Goal: Information Seeking & Learning: Learn about a topic

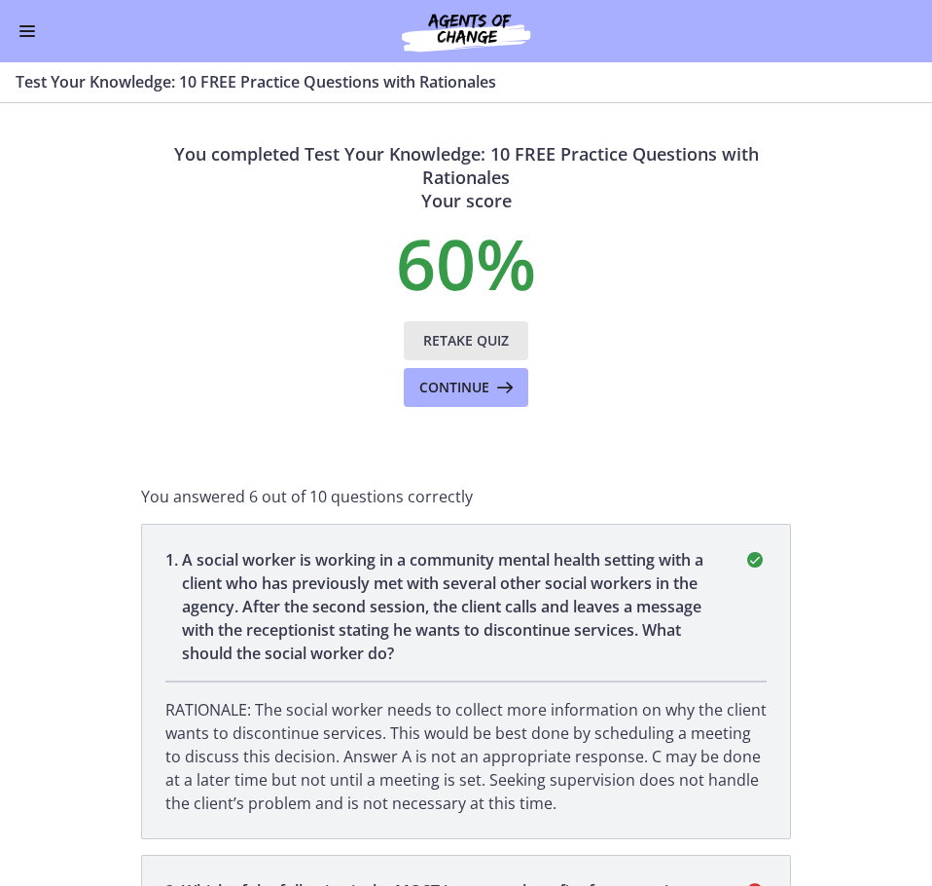
click at [449, 339] on span "Retake Quiz" at bounding box center [466, 340] width 86 height 23
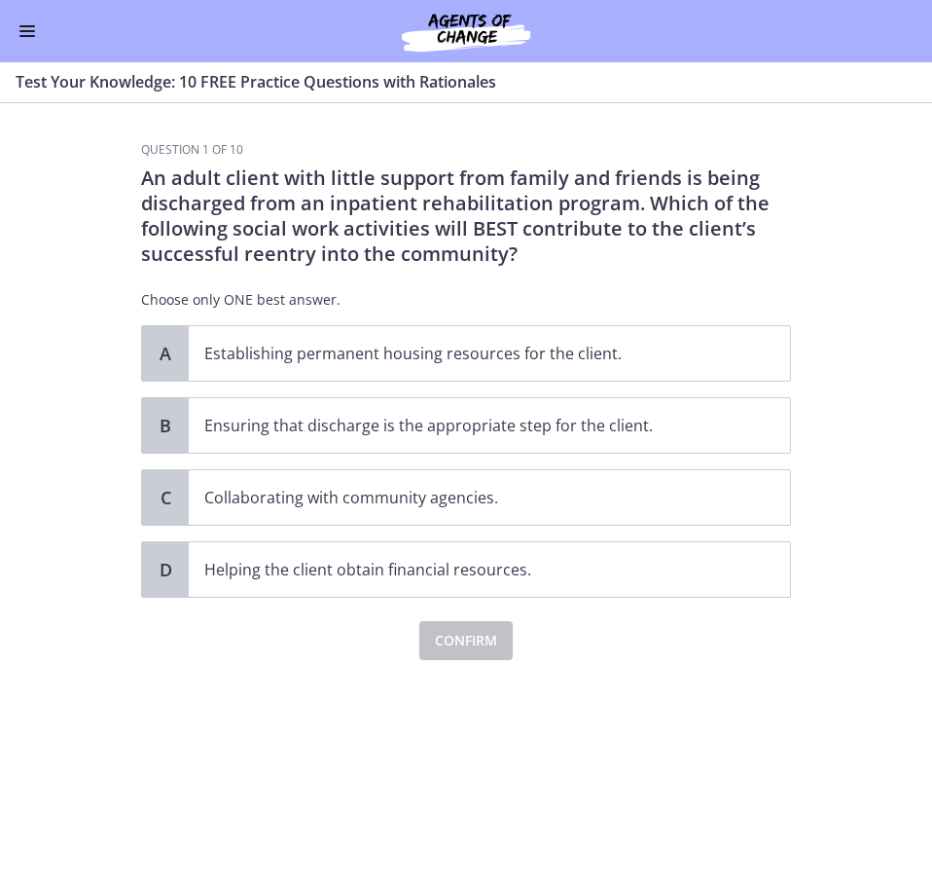
click at [36, 36] on button "Enable menu" at bounding box center [27, 30] width 23 height 23
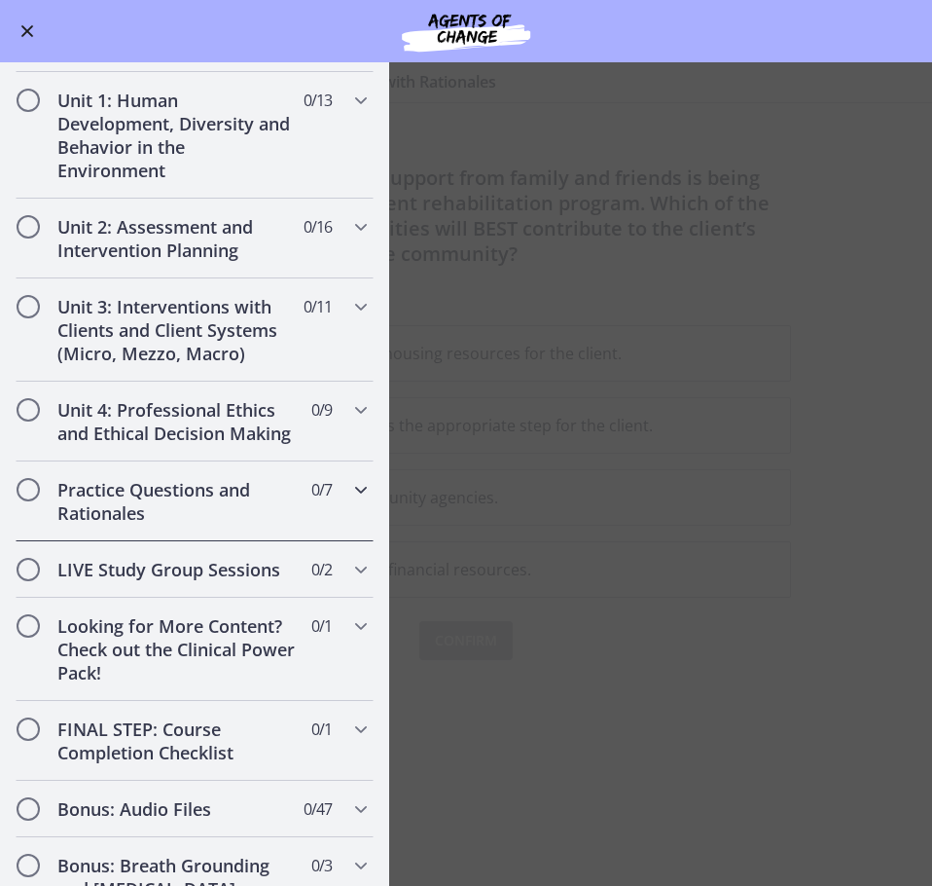
scroll to position [1168, 0]
click at [165, 523] on h2 "Practice Questions and Rationales" at bounding box center [175, 500] width 237 height 47
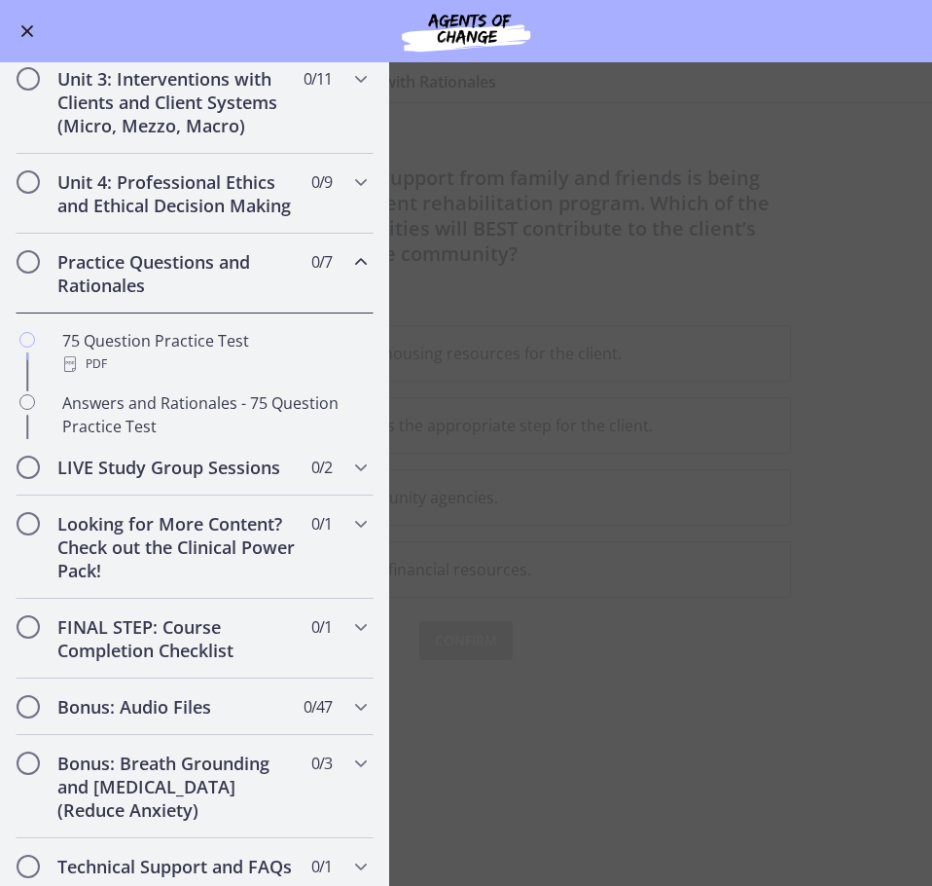
scroll to position [397, 0]
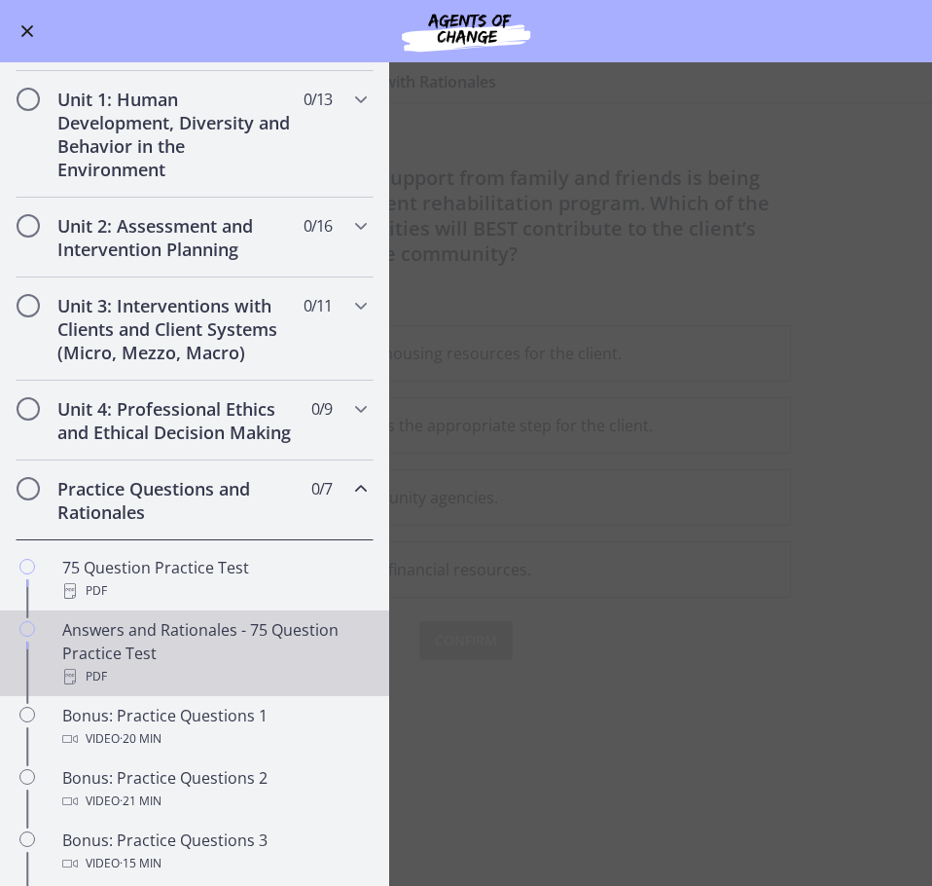
click at [157, 688] on div "PDF" at bounding box center [214, 676] width 304 height 23
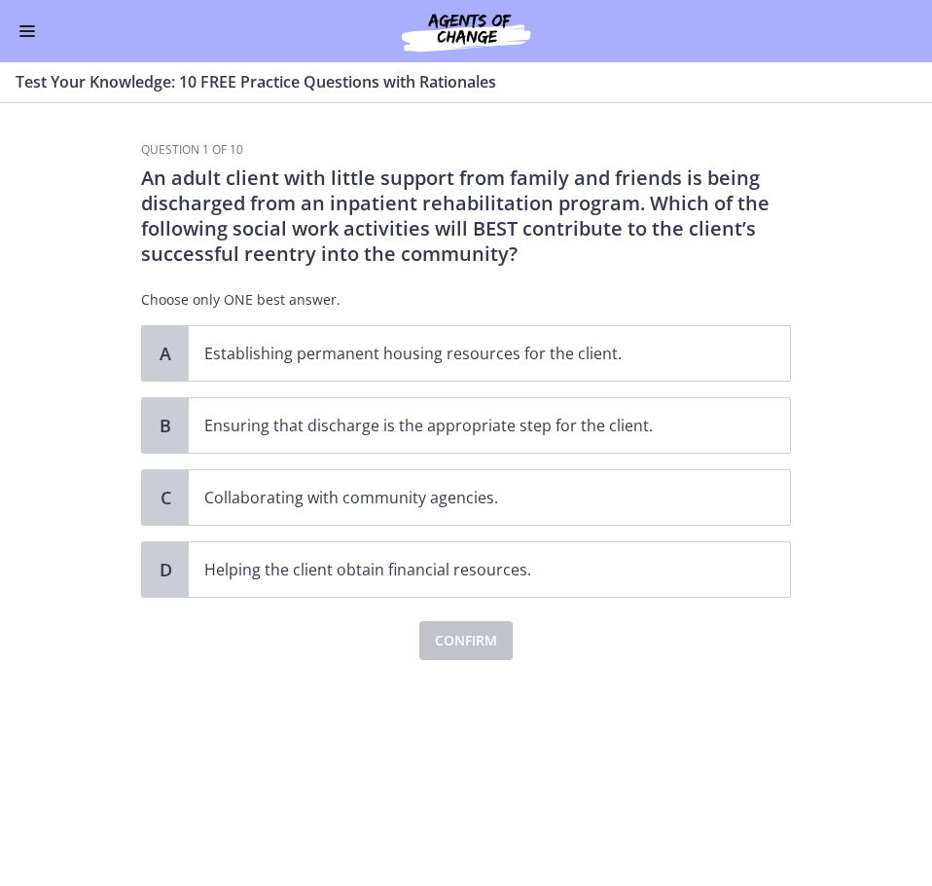
click at [16, 32] on button "Enable menu" at bounding box center [27, 30] width 23 height 23
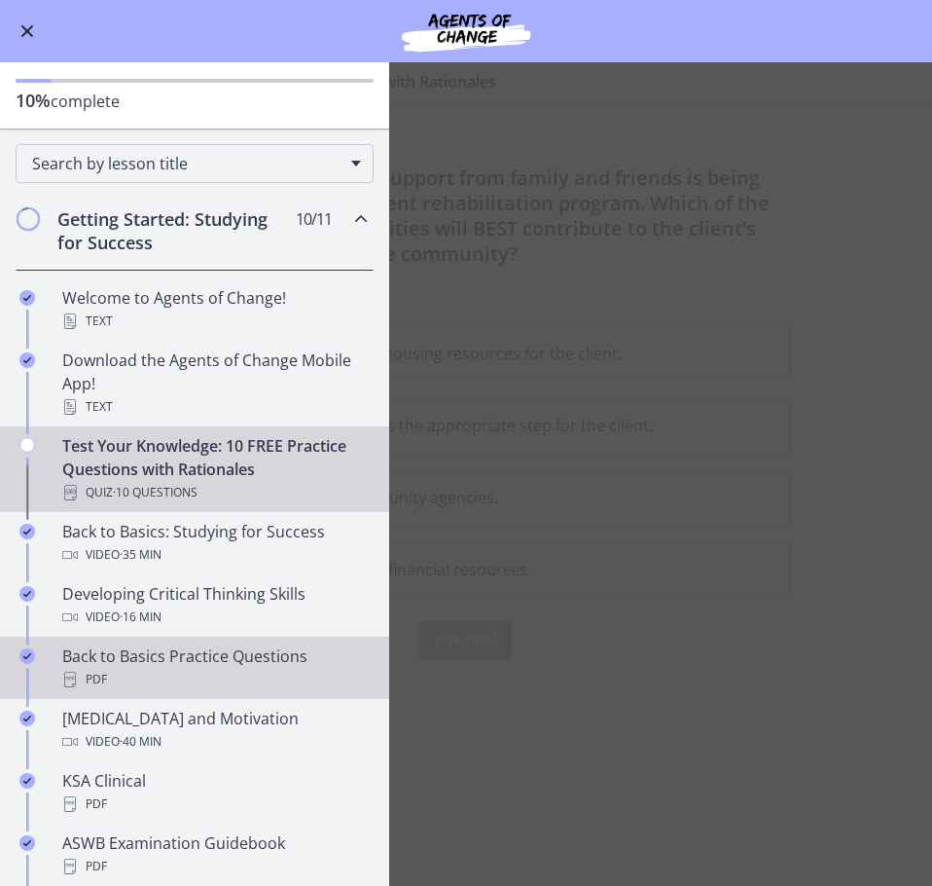
scroll to position [292, 0]
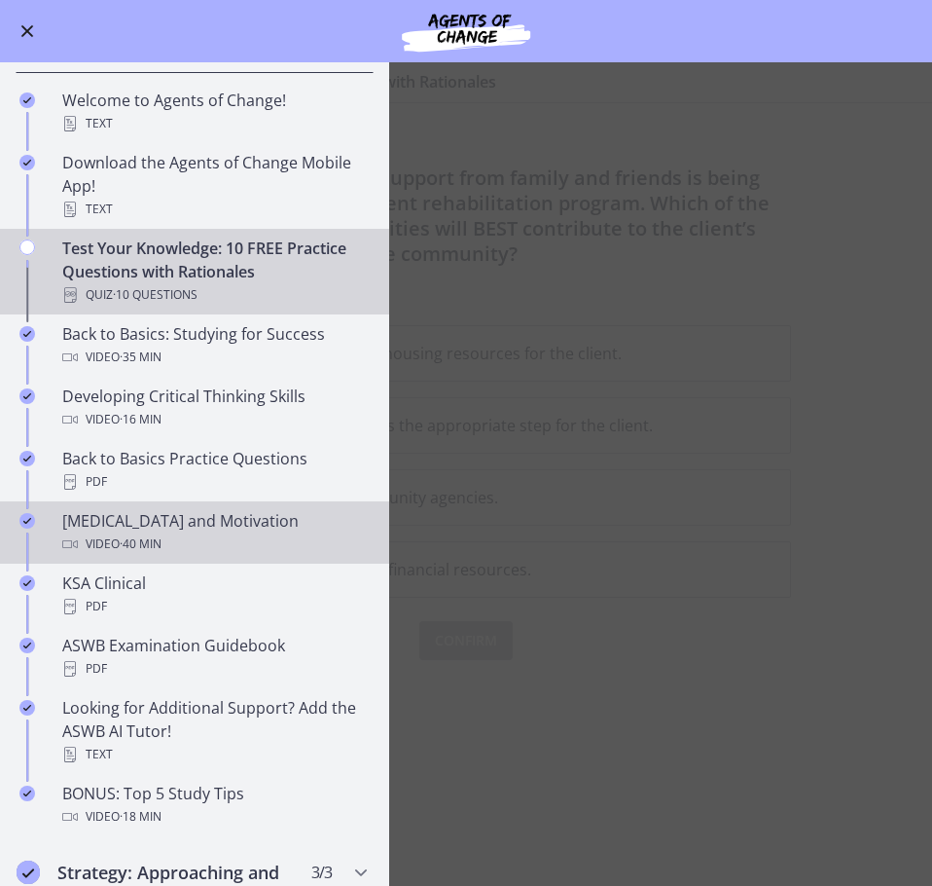
click at [180, 520] on div "[MEDICAL_DATA] and Motivation Video · 40 min" at bounding box center [214, 532] width 304 height 47
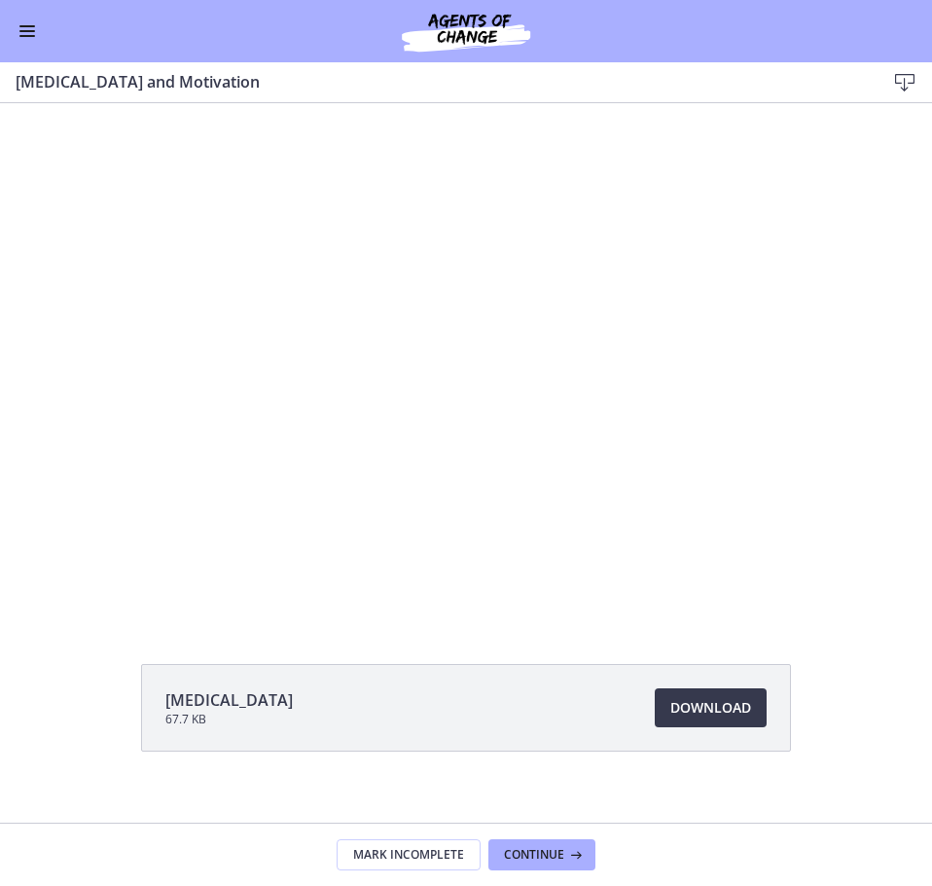
click at [23, 40] on button "Enable menu" at bounding box center [27, 30] width 23 height 23
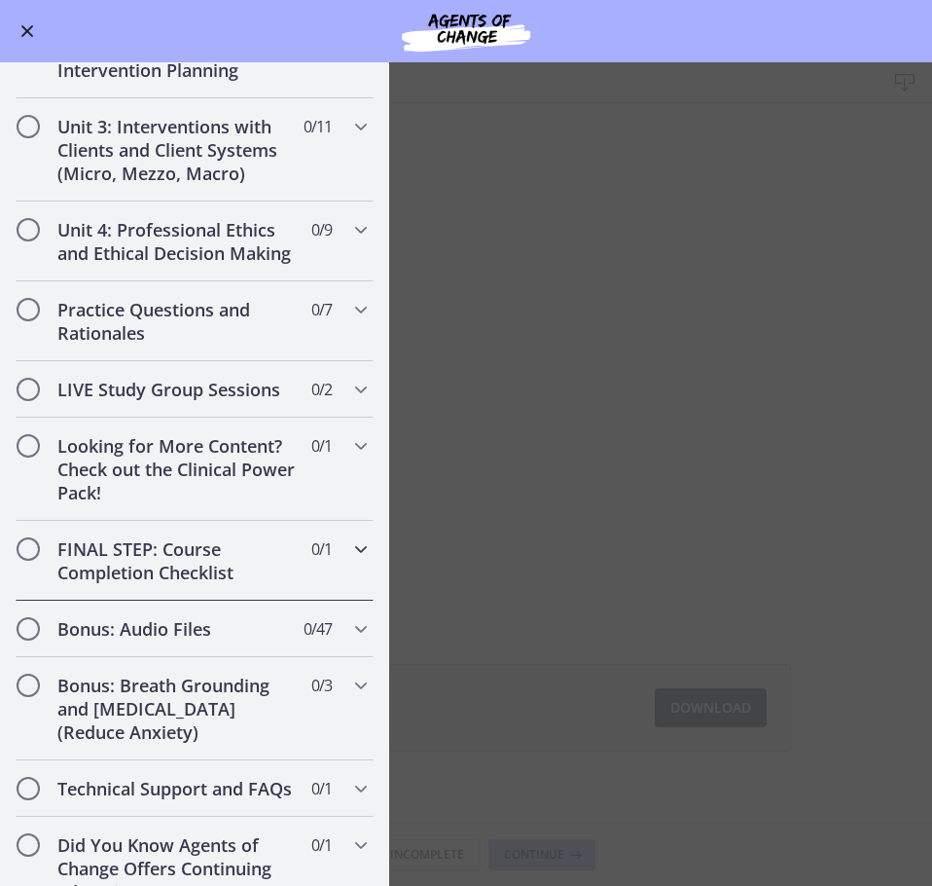
scroll to position [1428, 0]
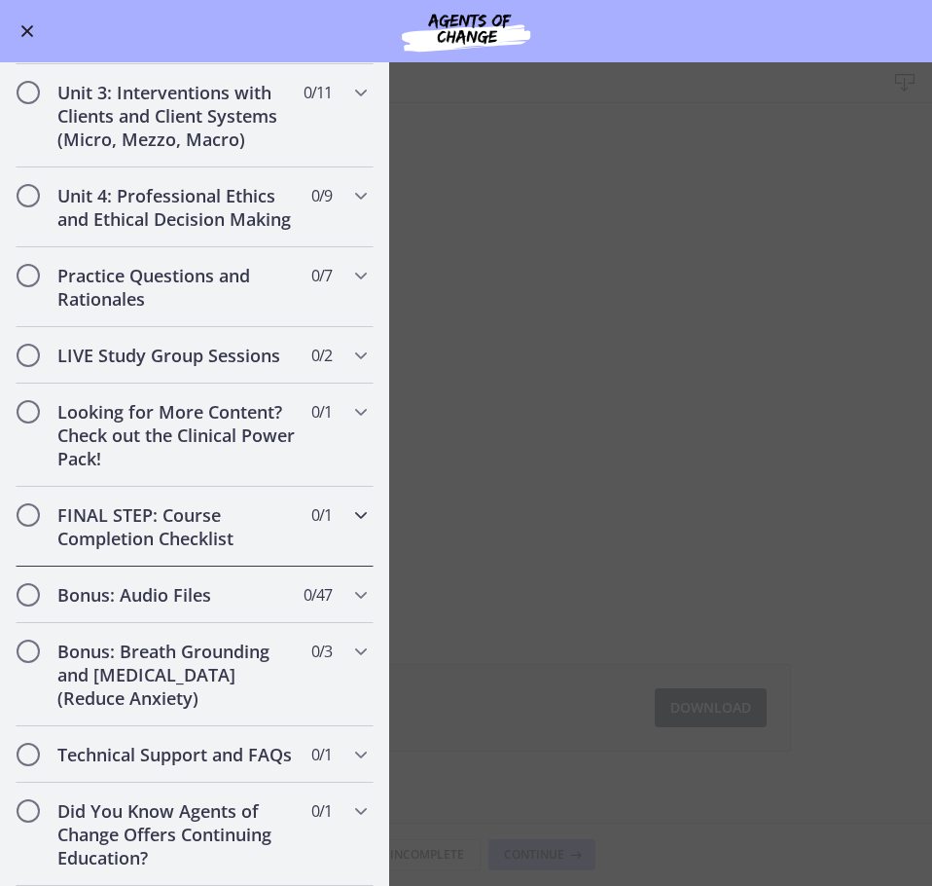
click at [156, 503] on h2 "FINAL STEP: Course Completion Checklist" at bounding box center [175, 526] width 237 height 47
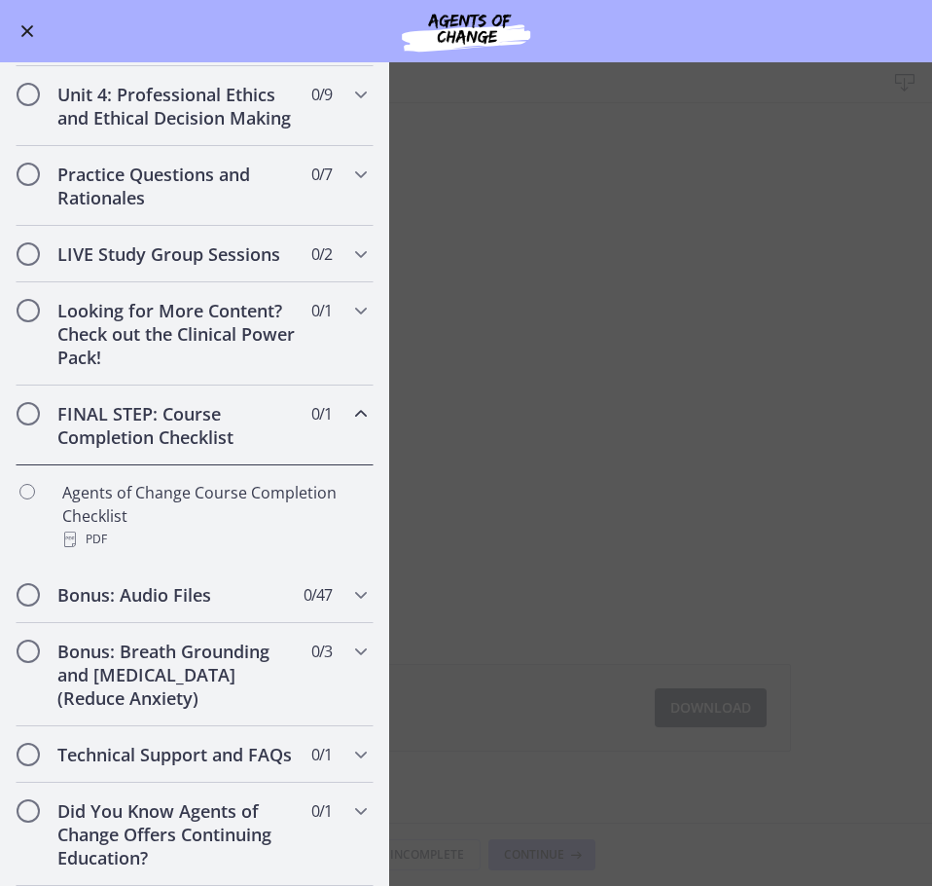
scroll to position [657, 0]
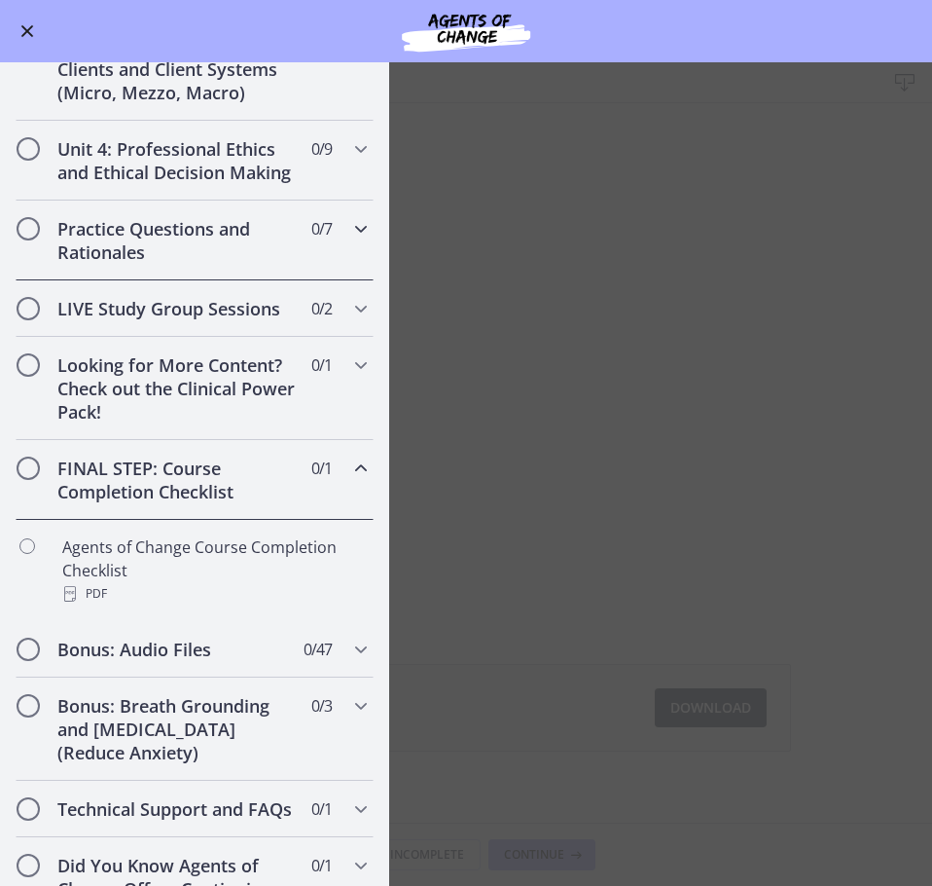
click at [127, 264] on h2 "Practice Questions and Rationales" at bounding box center [175, 240] width 237 height 47
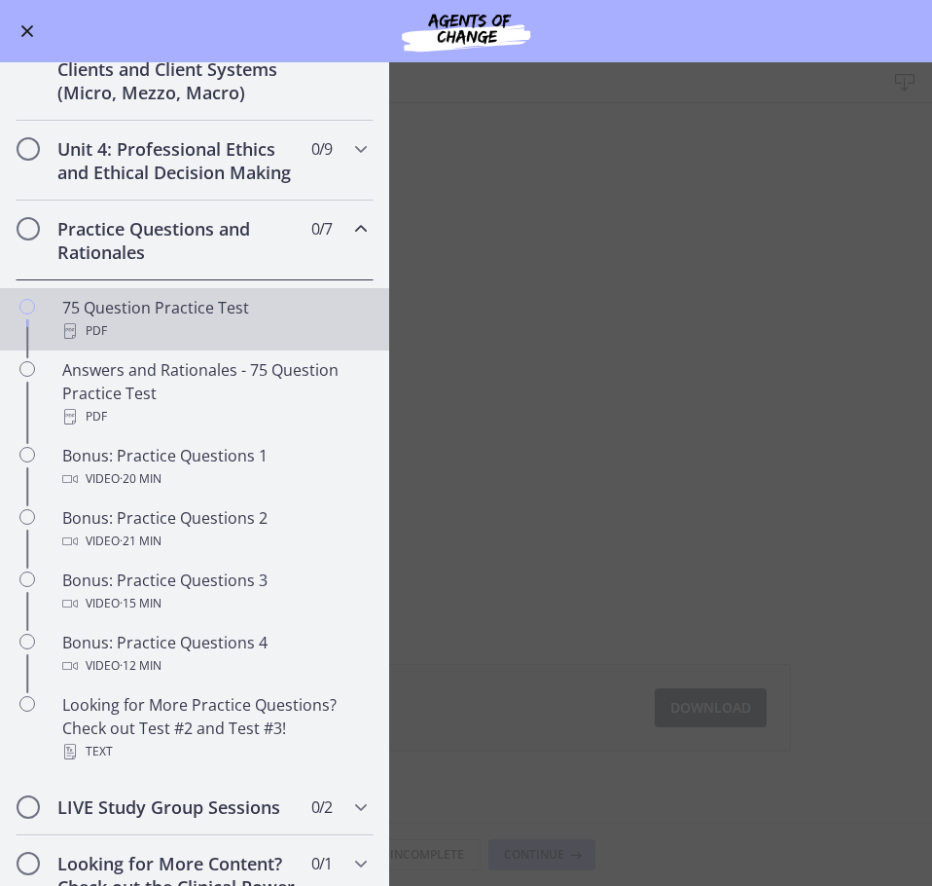
click at [127, 336] on div "75 Question Practice Test PDF" at bounding box center [214, 319] width 304 height 47
